Goal: Transaction & Acquisition: Purchase product/service

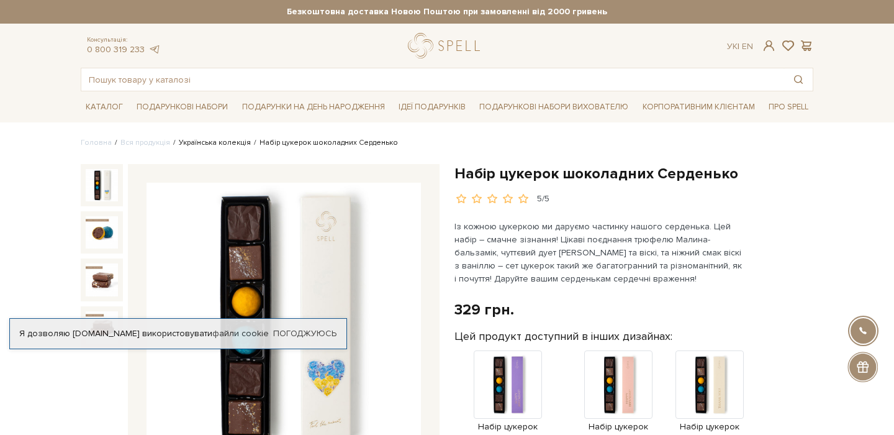
click at [207, 146] on link "Українська колекція" at bounding box center [215, 142] width 72 height 9
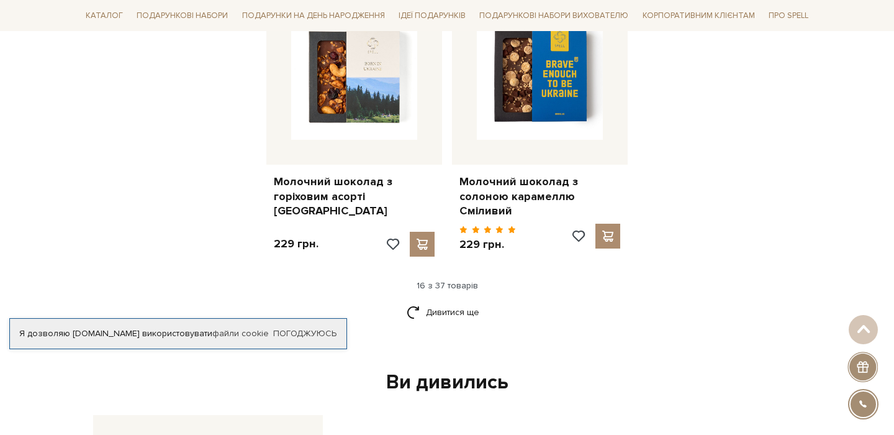
scroll to position [1565, 0]
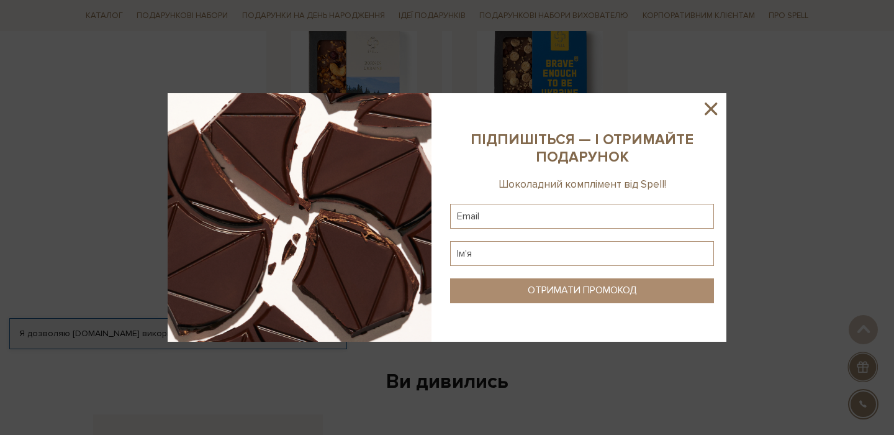
click at [717, 107] on icon at bounding box center [711, 108] width 21 height 21
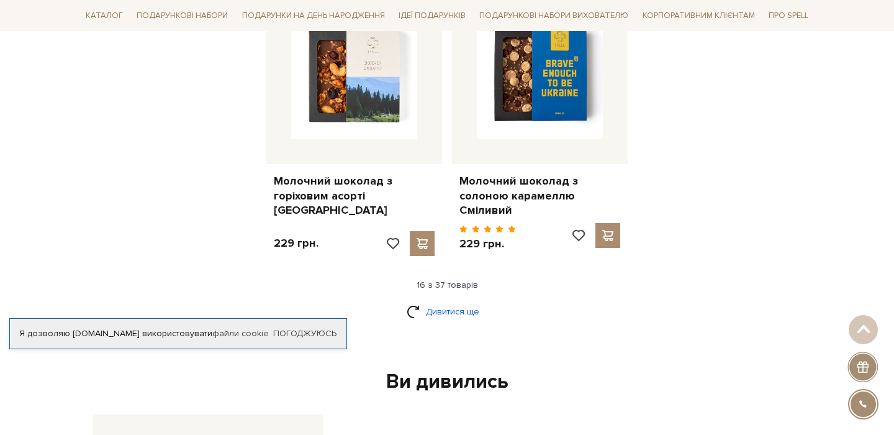
click at [445, 301] on link "Дивитися ще" at bounding box center [447, 312] width 81 height 22
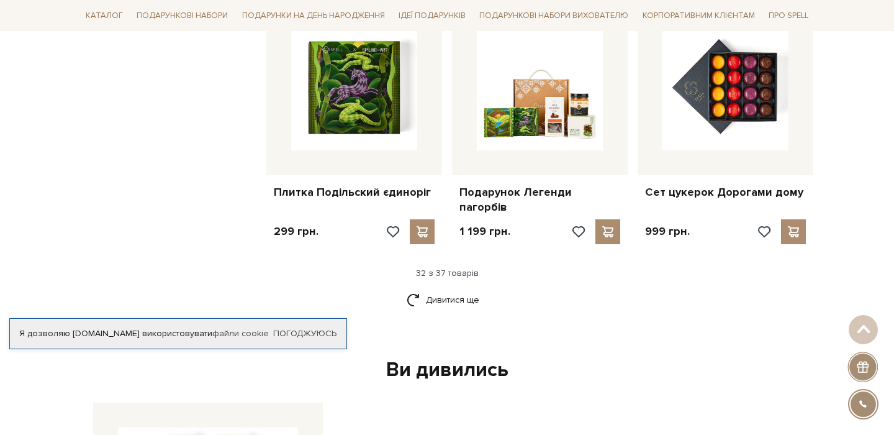
scroll to position [2944, 0]
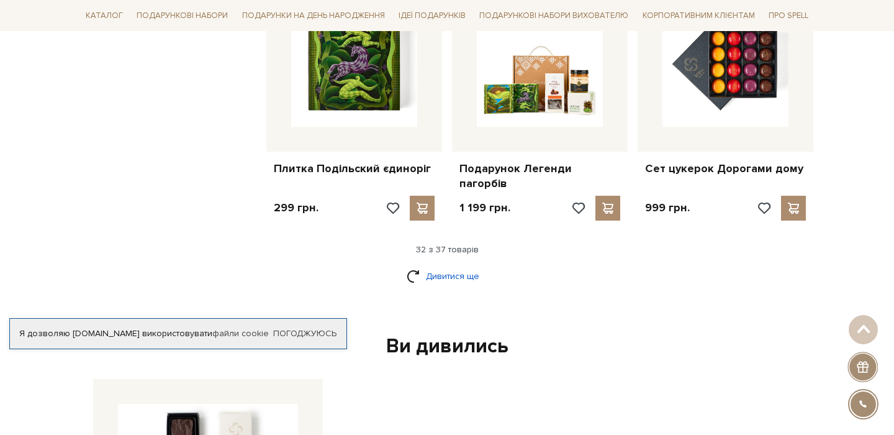
click at [455, 265] on link "Дивитися ще" at bounding box center [447, 276] width 81 height 22
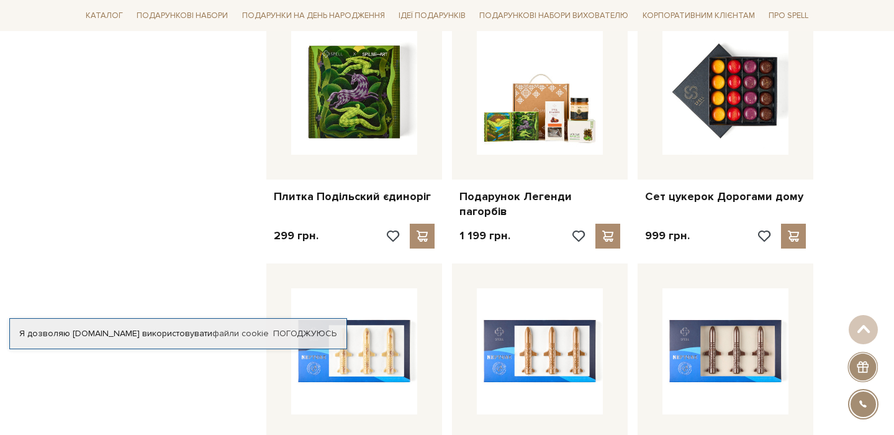
scroll to position [2377, 0]
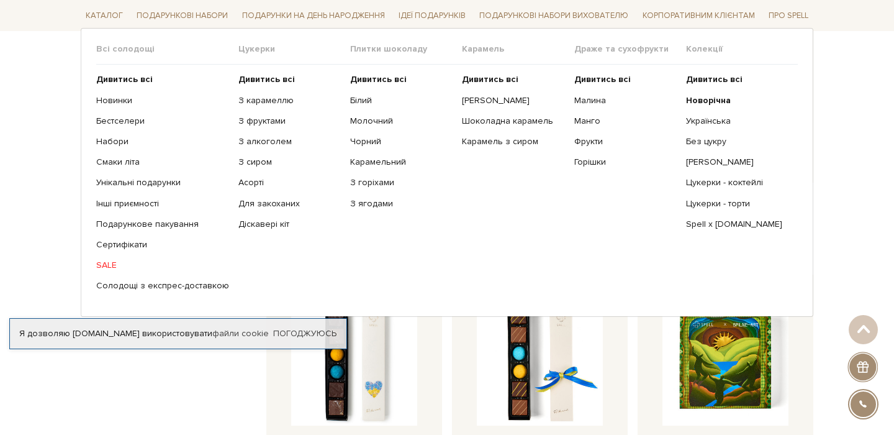
click at [111, 265] on link "SALE" at bounding box center [162, 265] width 133 height 11
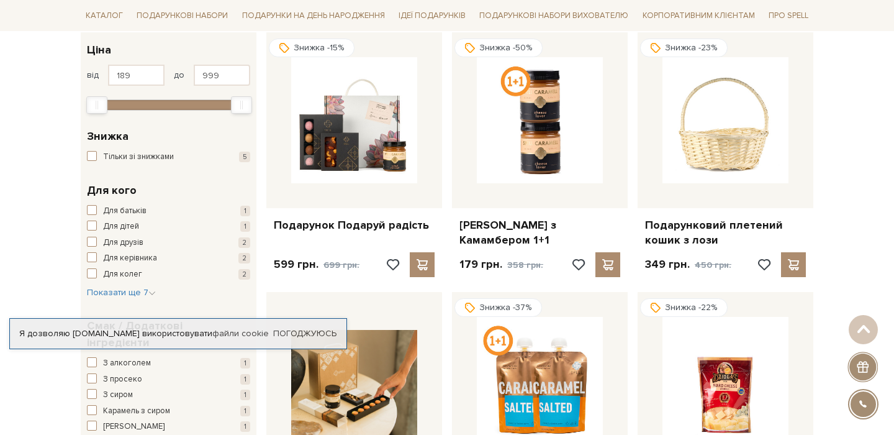
scroll to position [136, 0]
